Goal: Navigation & Orientation: Find specific page/section

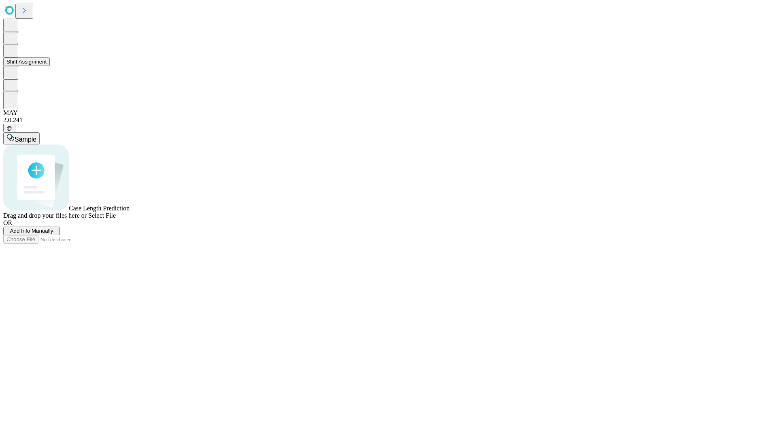
click at [50, 66] on button "Shift Assignment" at bounding box center [26, 61] width 47 height 9
